Goal: Information Seeking & Learning: Learn about a topic

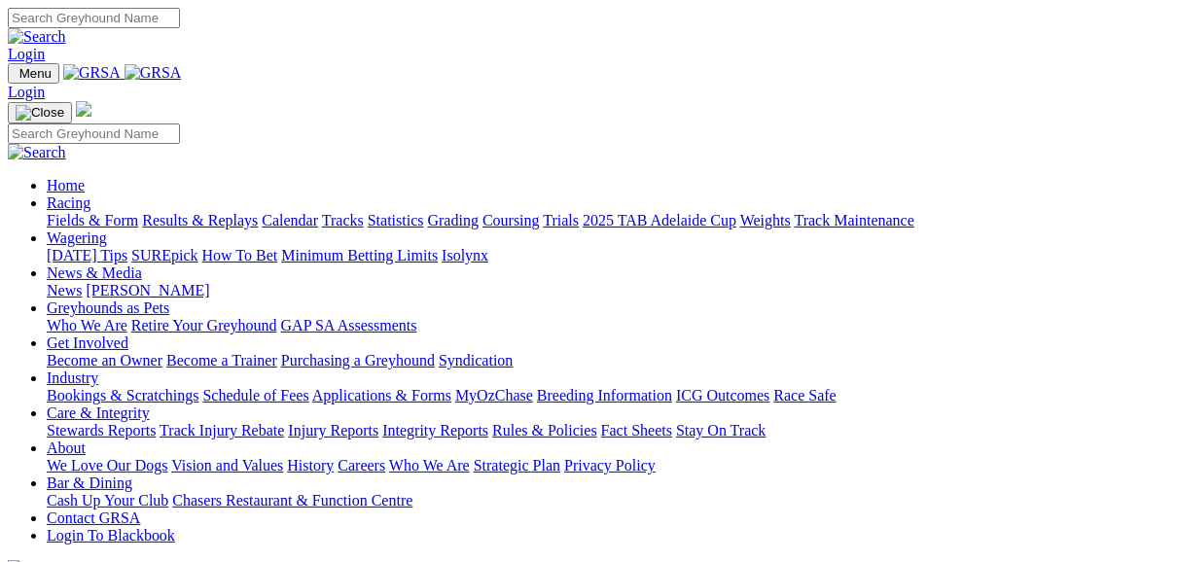
click at [54, 212] on link "Fields & Form" at bounding box center [92, 220] width 91 height 17
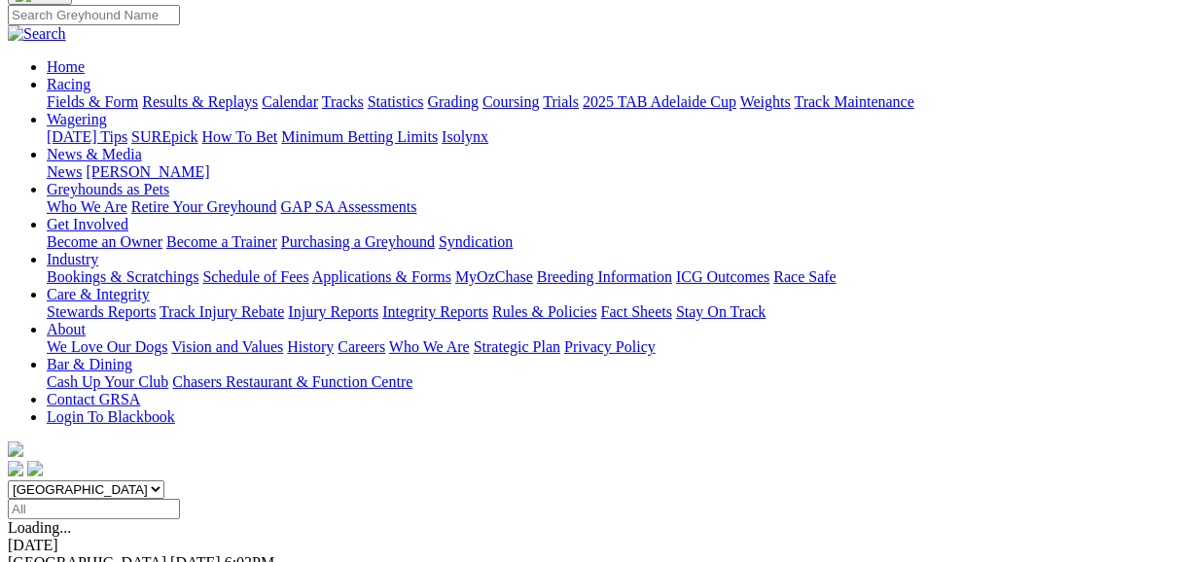
scroll to position [156, 0]
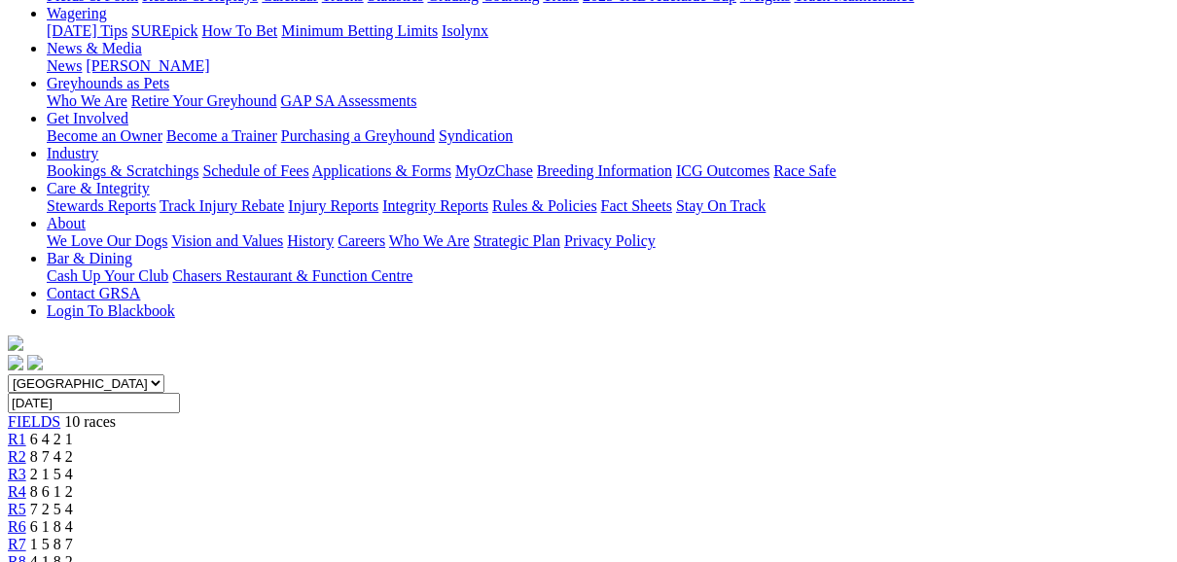
scroll to position [233, 0]
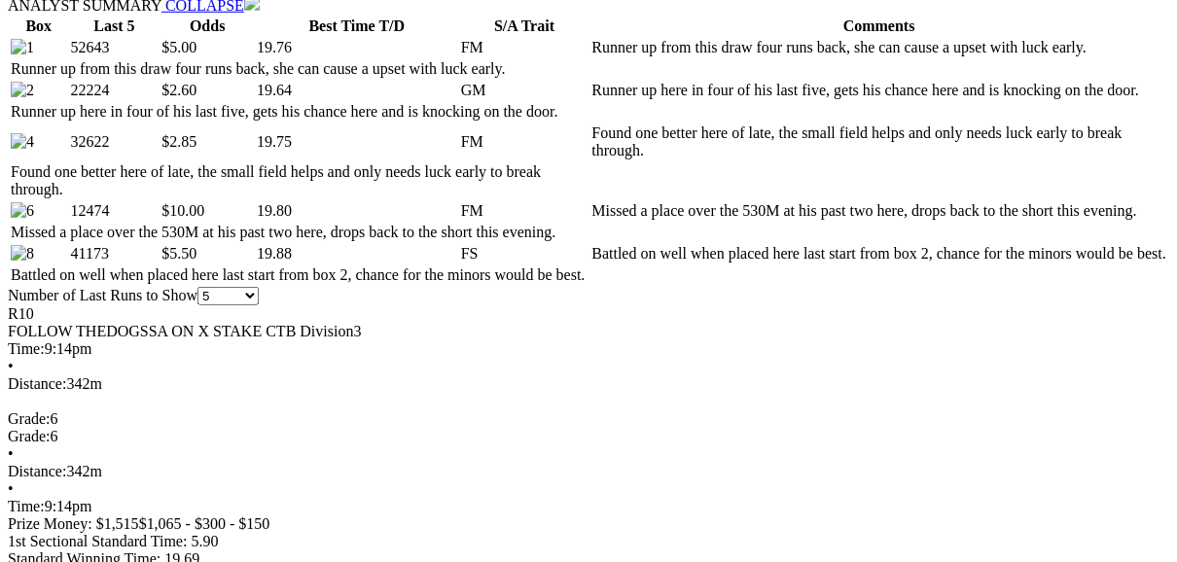
scroll to position [1011, 0]
